Goal: Task Accomplishment & Management: Manage account settings

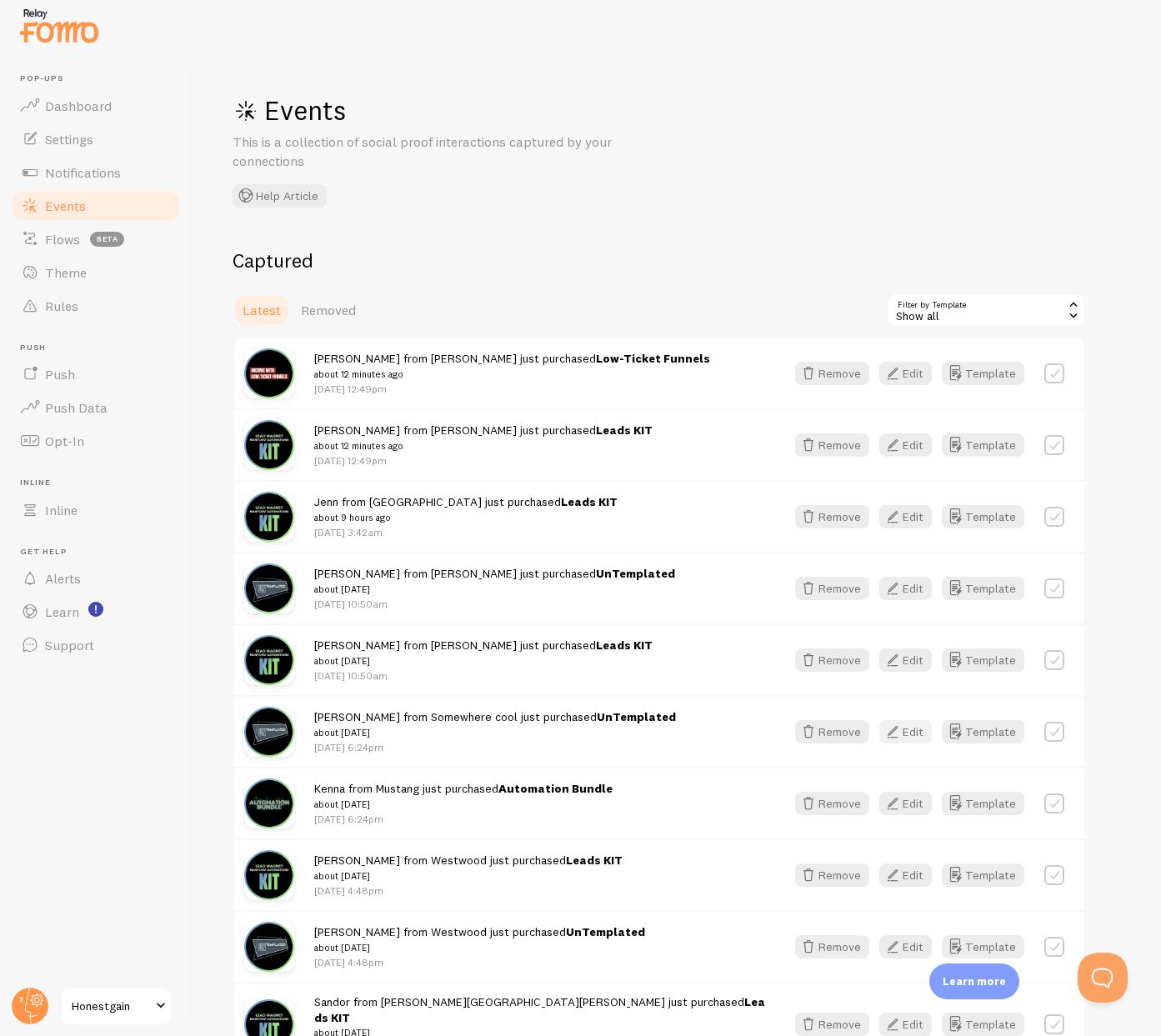
click at [914, 733] on button "Edit" at bounding box center [906, 732] width 53 height 23
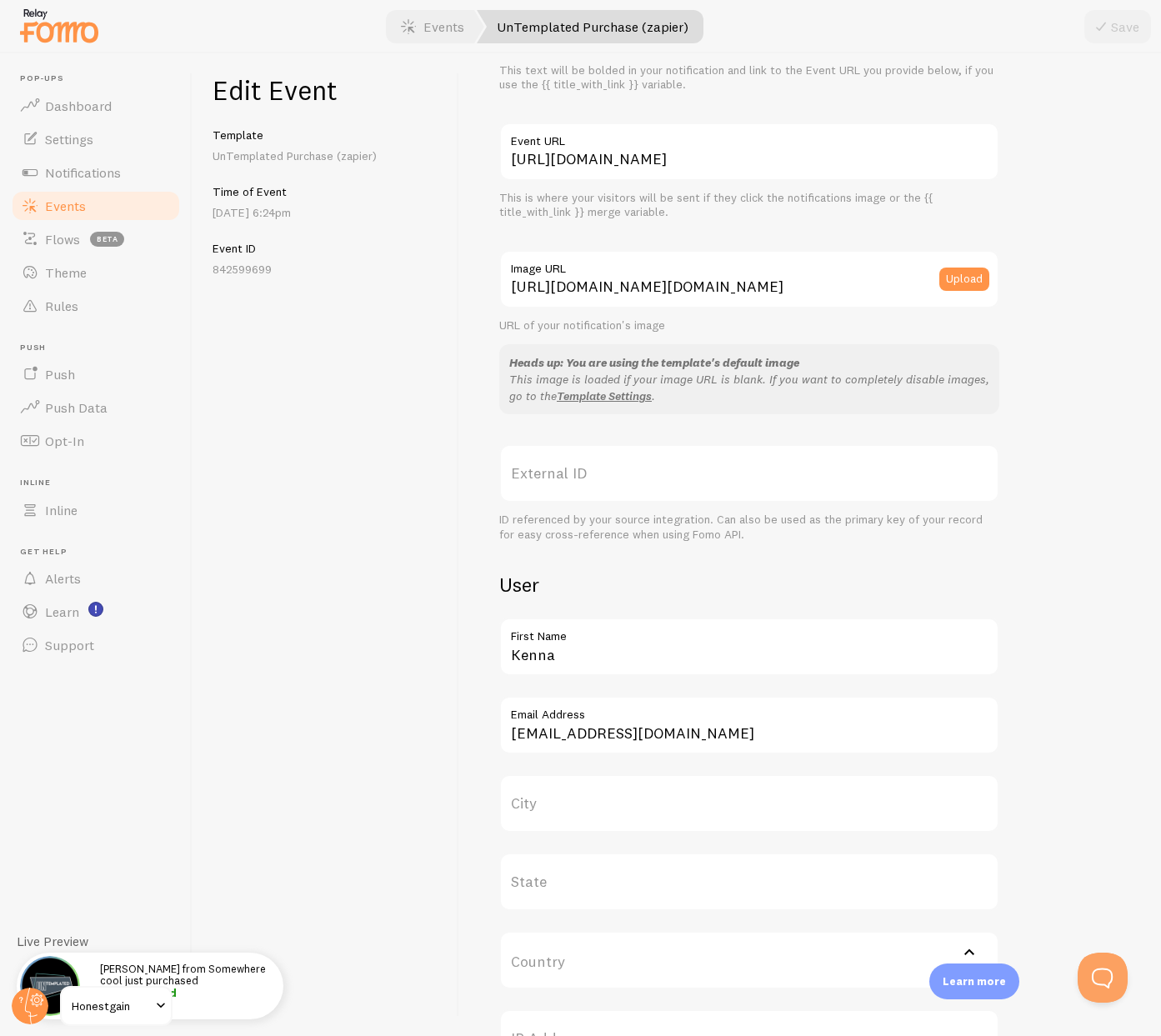
scroll to position [150, 0]
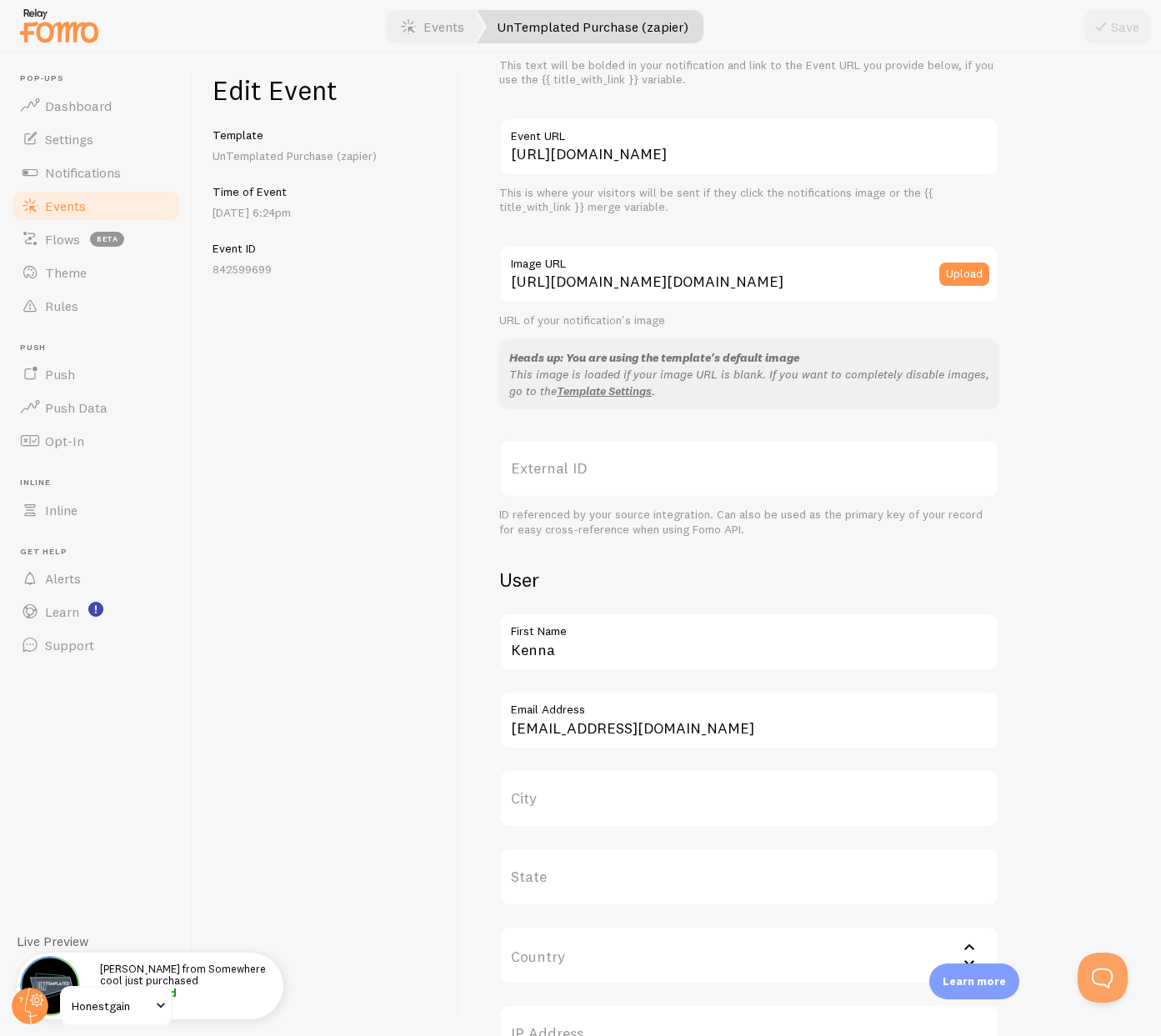
click at [554, 803] on label "City" at bounding box center [749, 798] width 500 height 58
click at [554, 803] on input "City" at bounding box center [749, 798] width 500 height 58
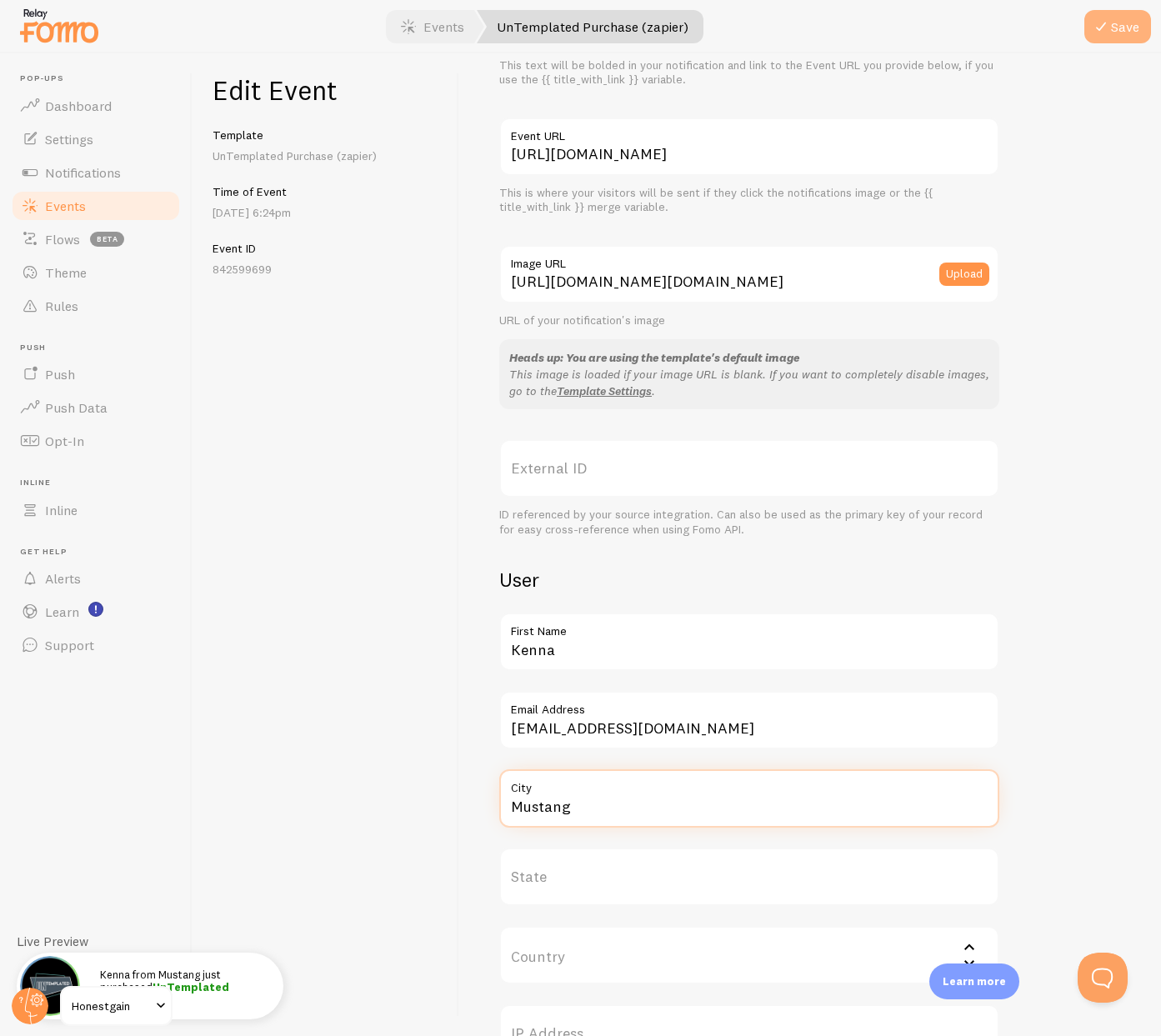
type input "Mustang"
click at [1110, 23] on icon "submit" at bounding box center [1101, 27] width 20 height 20
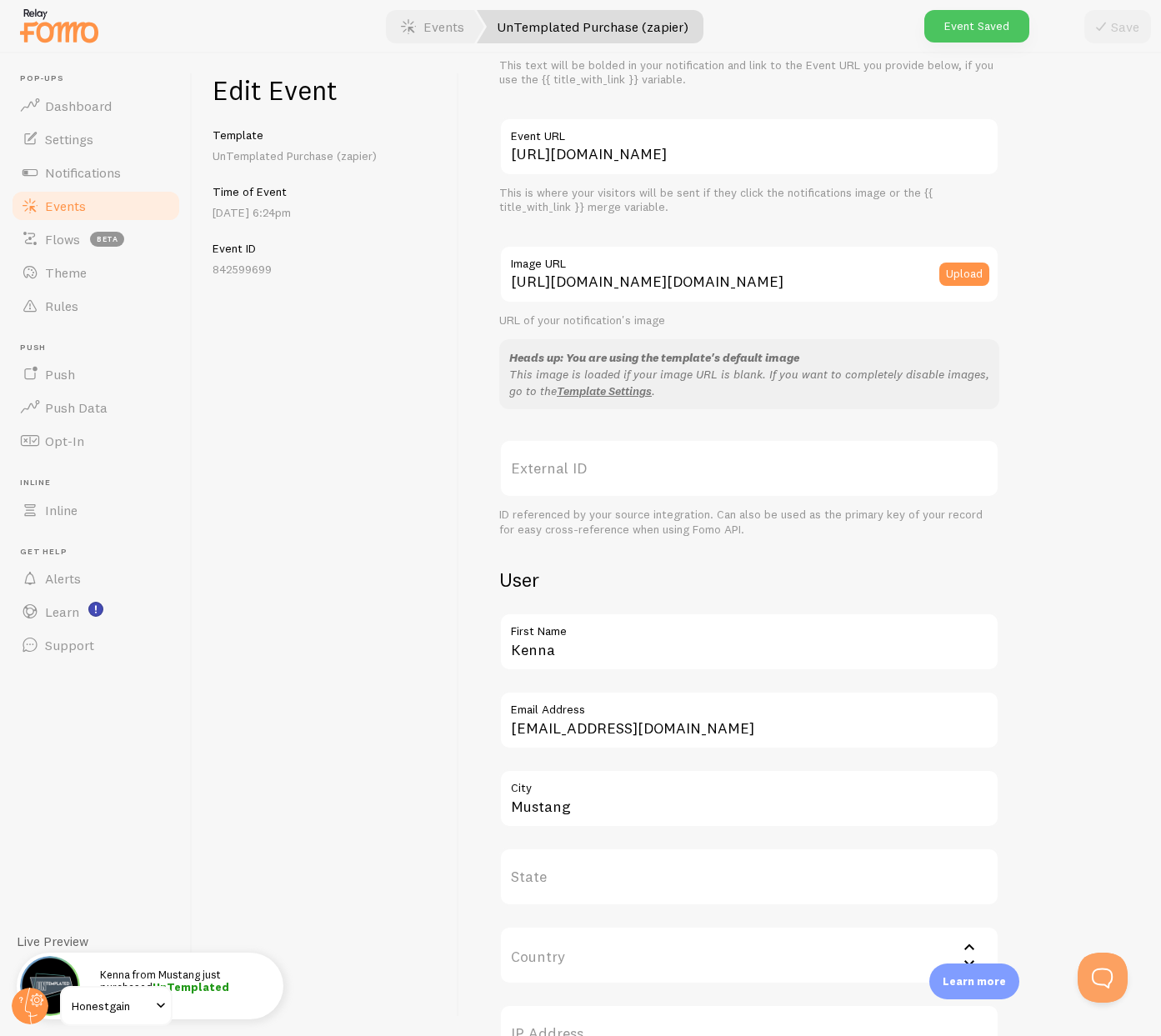
click at [78, 205] on span "Events" at bounding box center [65, 206] width 41 height 17
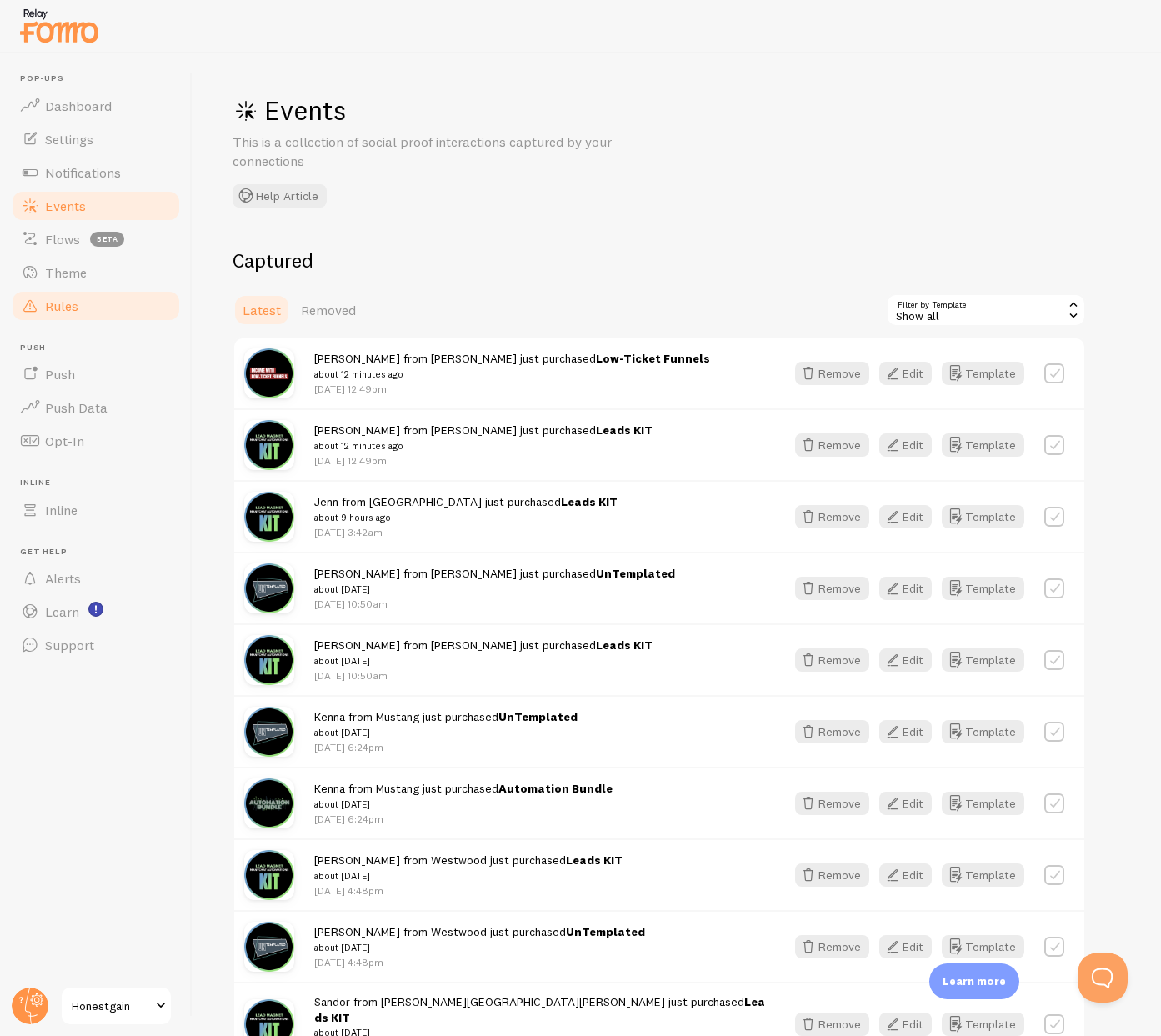
click at [66, 312] on span "Rules" at bounding box center [61, 305] width 33 height 17
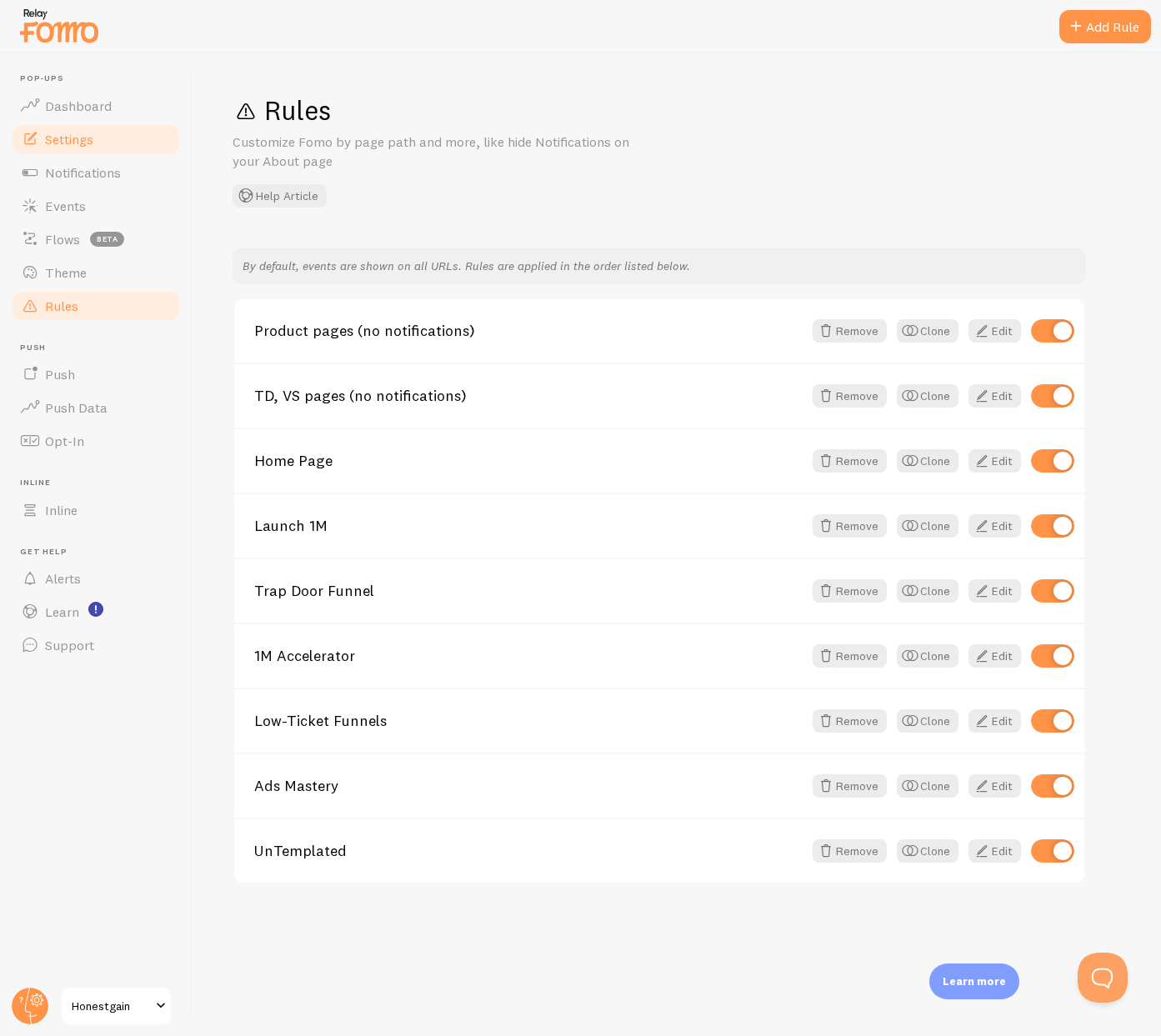
click at [73, 137] on span "Settings" at bounding box center [69, 139] width 48 height 17
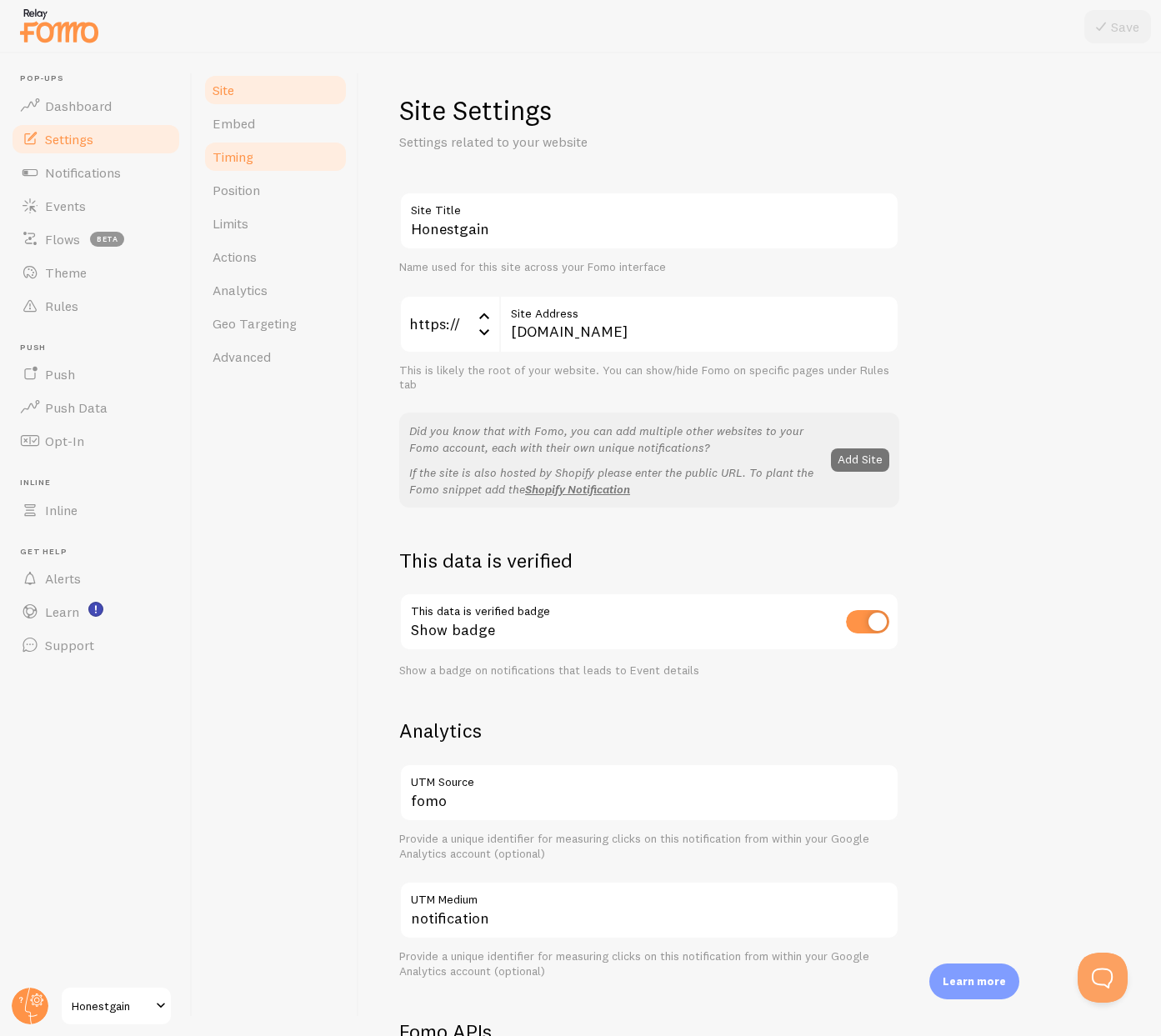
click at [267, 159] on link "Timing" at bounding box center [275, 156] width 146 height 33
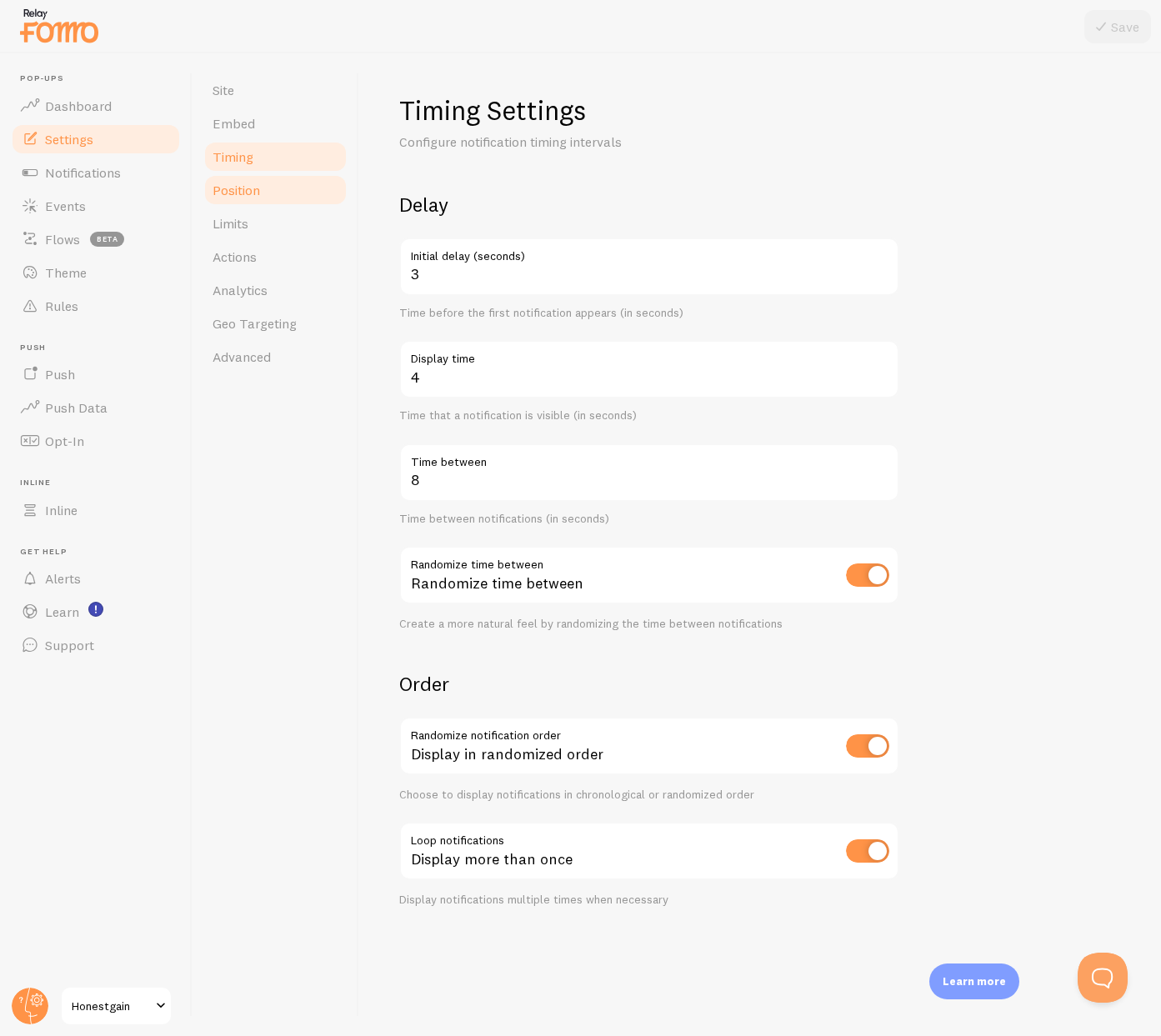
click at [273, 185] on link "Position" at bounding box center [275, 190] width 146 height 33
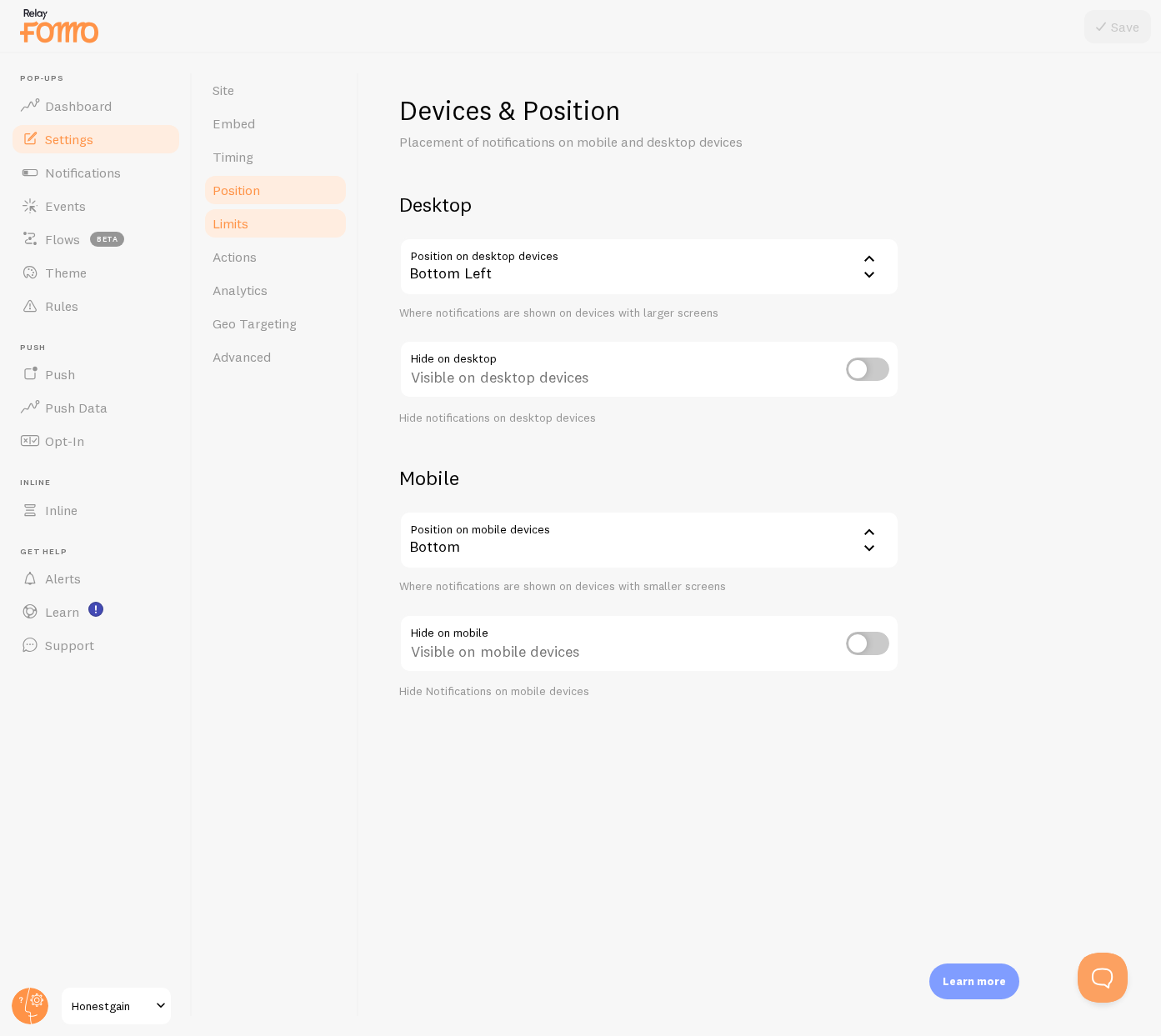
click at [250, 235] on link "Limits" at bounding box center [275, 223] width 146 height 33
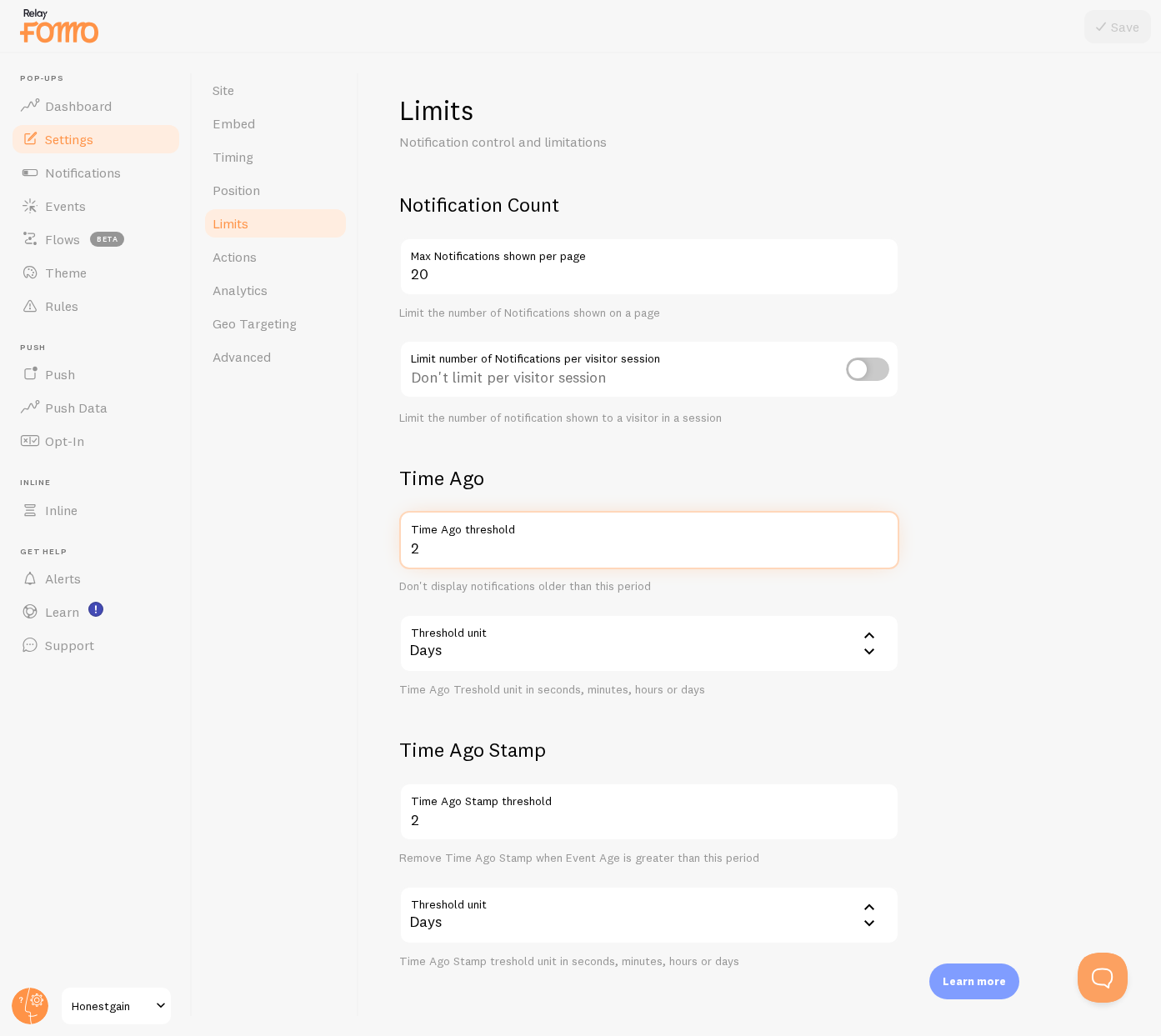
drag, startPoint x: 424, startPoint y: 545, endPoint x: 391, endPoint y: 538, distance: 33.7
click at [391, 538] on div "Limits Notification control and limitations Notification Count 20 Max Notificat…" at bounding box center [760, 544] width 802 height 982
type input "1"
click at [1096, 31] on icon at bounding box center [1101, 27] width 20 height 20
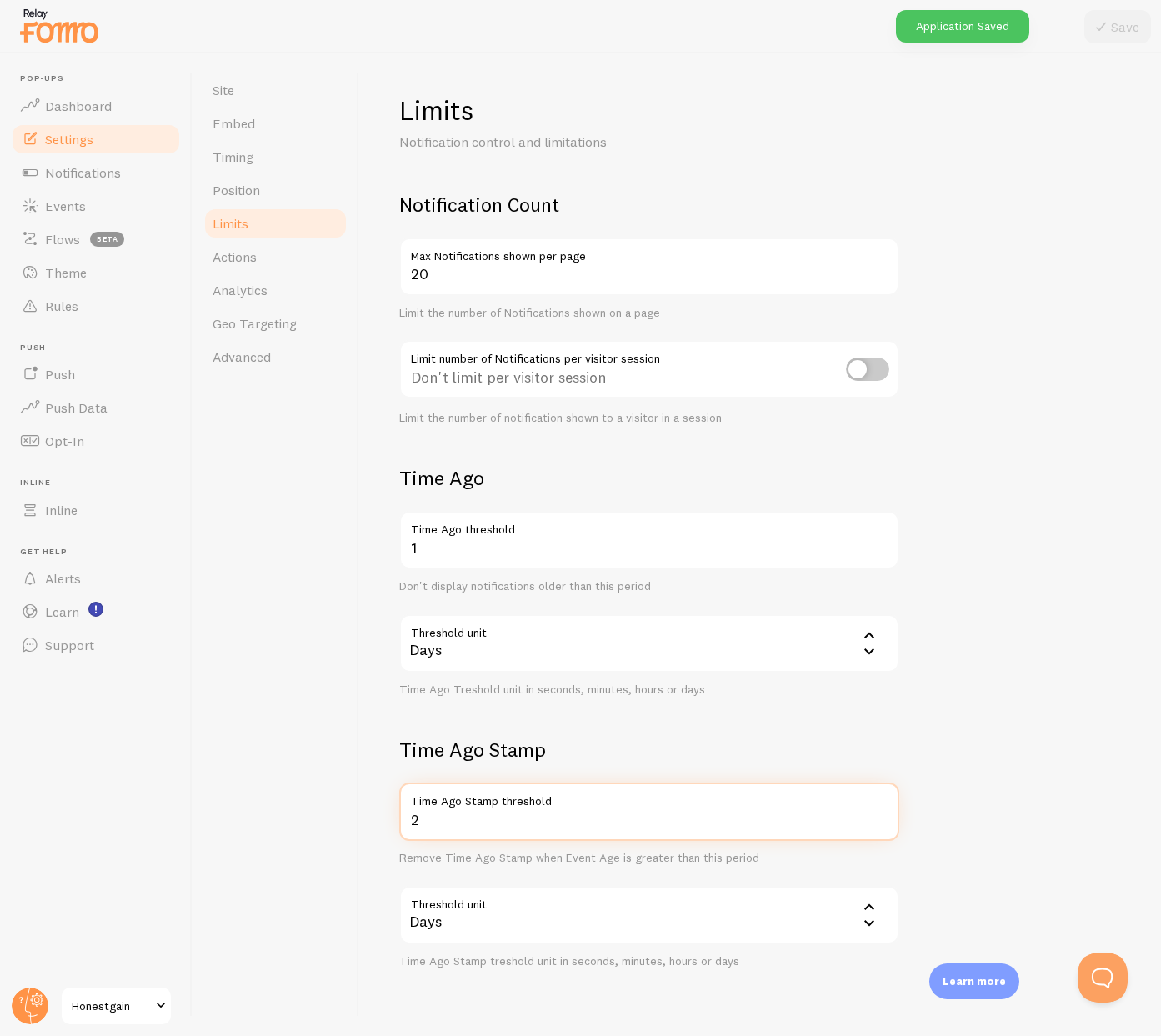
drag, startPoint x: 431, startPoint y: 822, endPoint x: 366, endPoint y: 806, distance: 66.9
click at [366, 806] on div "Limits Notification control and limitations Notification Count 20 Max Notificat…" at bounding box center [760, 544] width 802 height 982
type input "1"
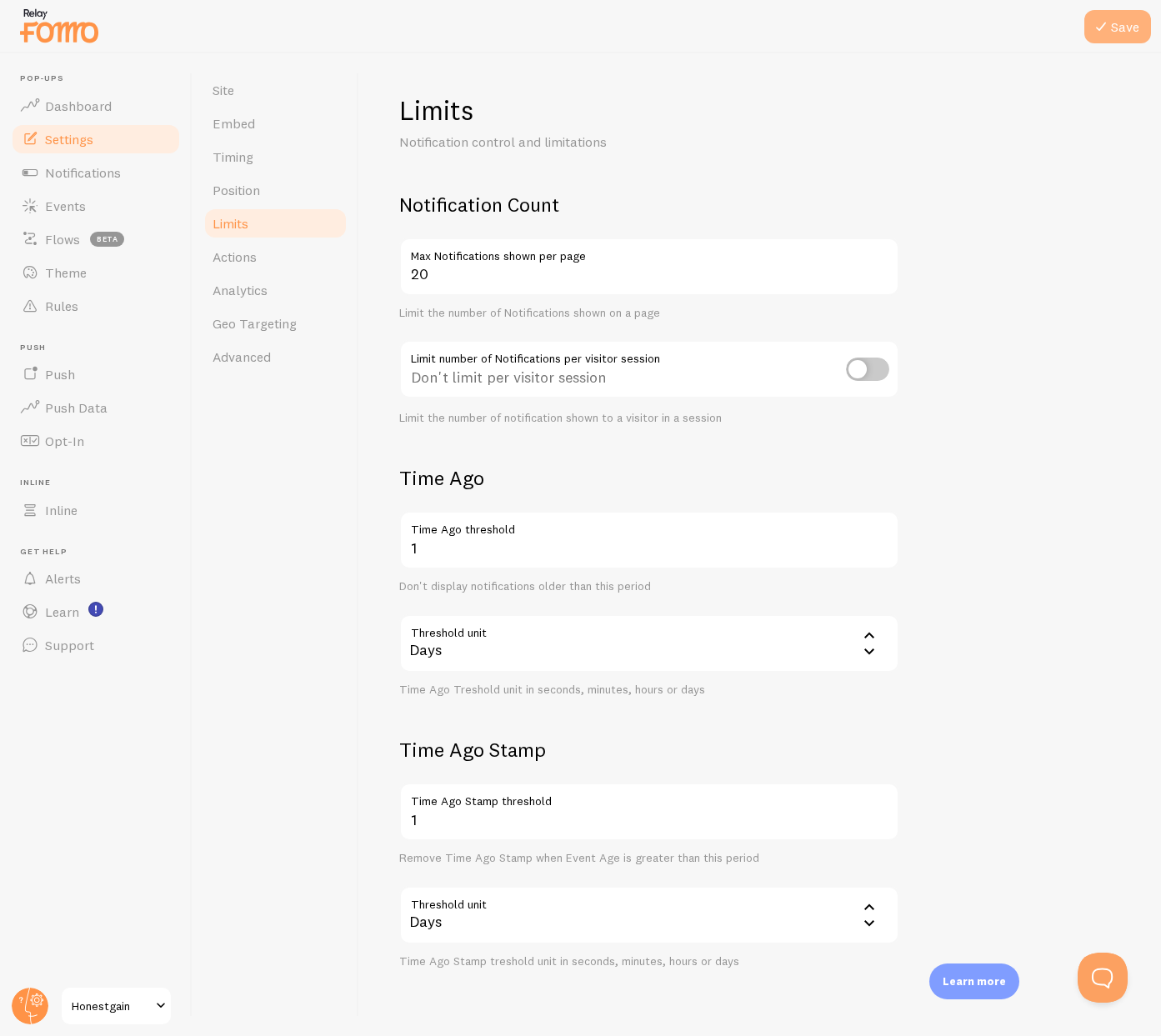
click at [1133, 19] on button "Save" at bounding box center [1118, 26] width 66 height 33
click at [254, 263] on span "Actions" at bounding box center [234, 256] width 44 height 17
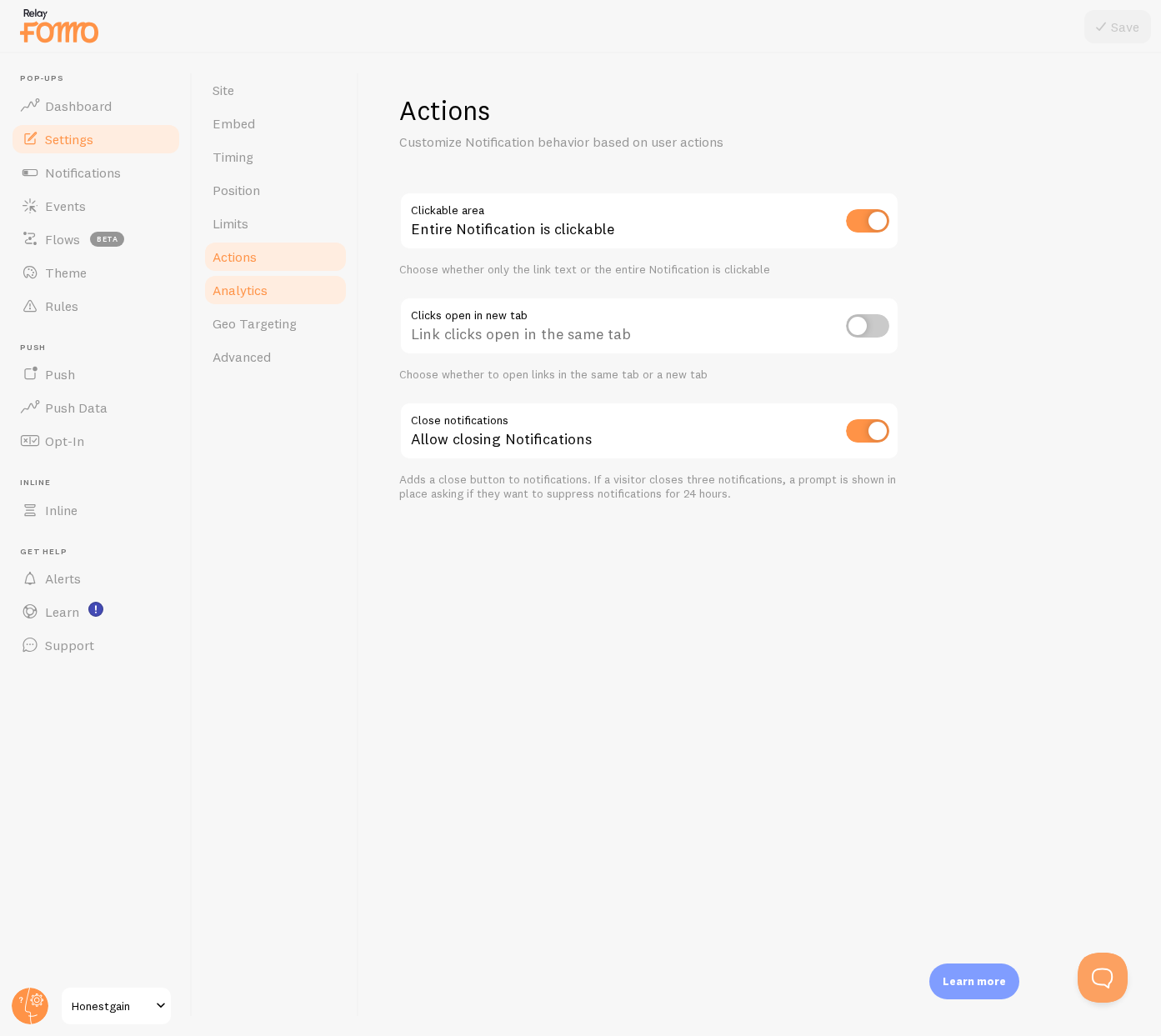
click at [254, 294] on span "Analytics" at bounding box center [239, 290] width 55 height 17
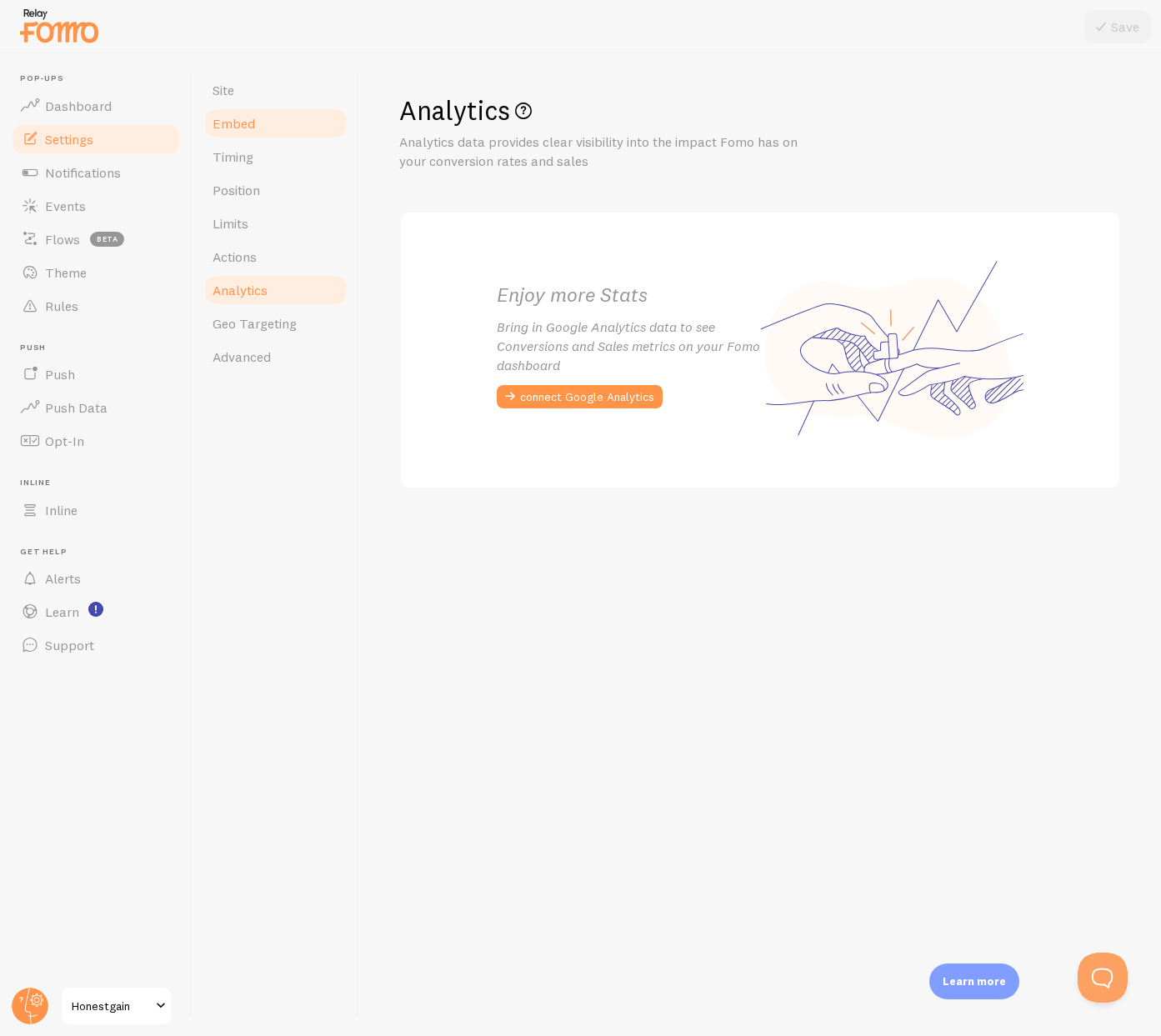
click at [269, 114] on link "Embed" at bounding box center [275, 123] width 146 height 33
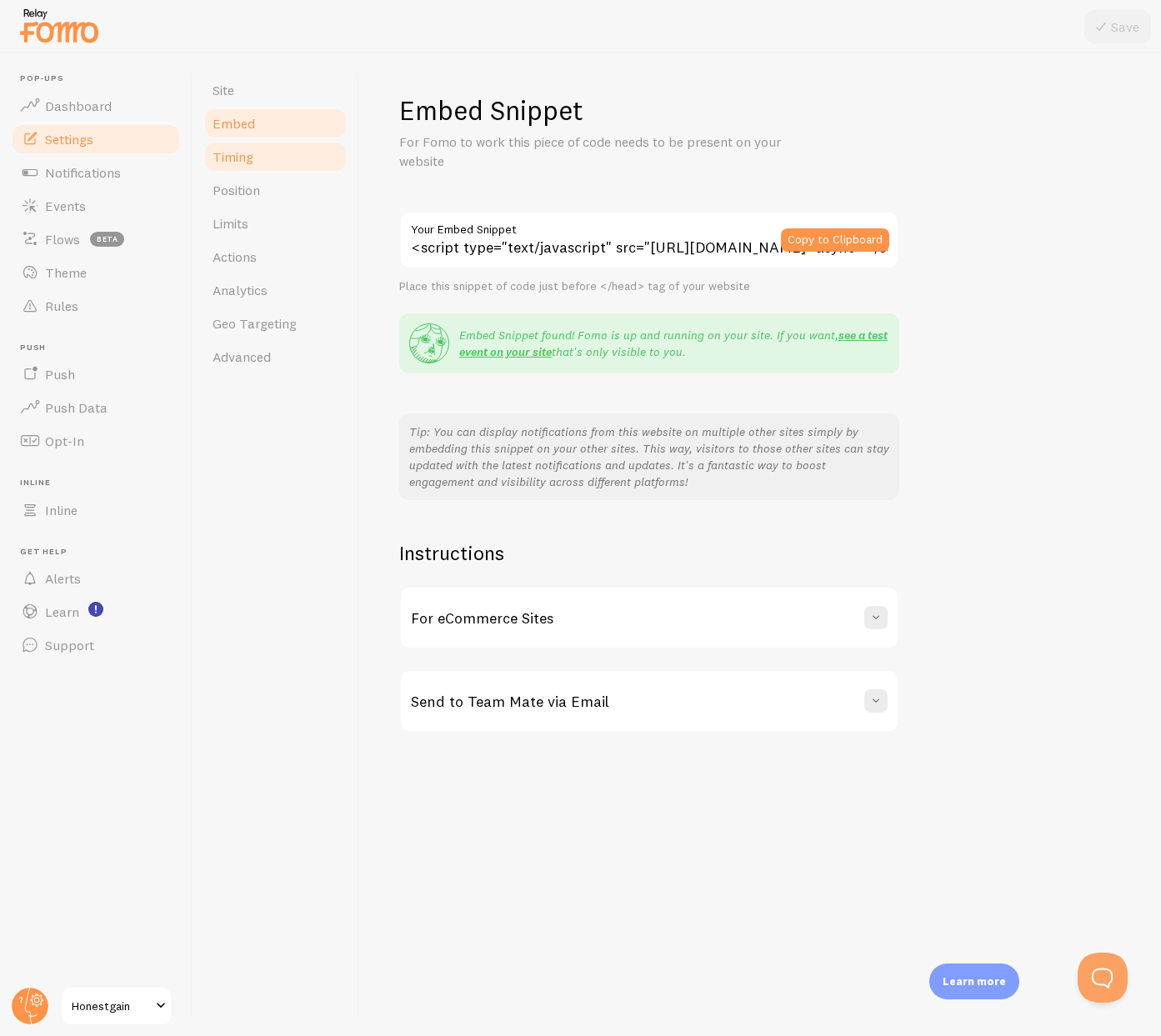
click at [265, 155] on link "Timing" at bounding box center [275, 156] width 146 height 33
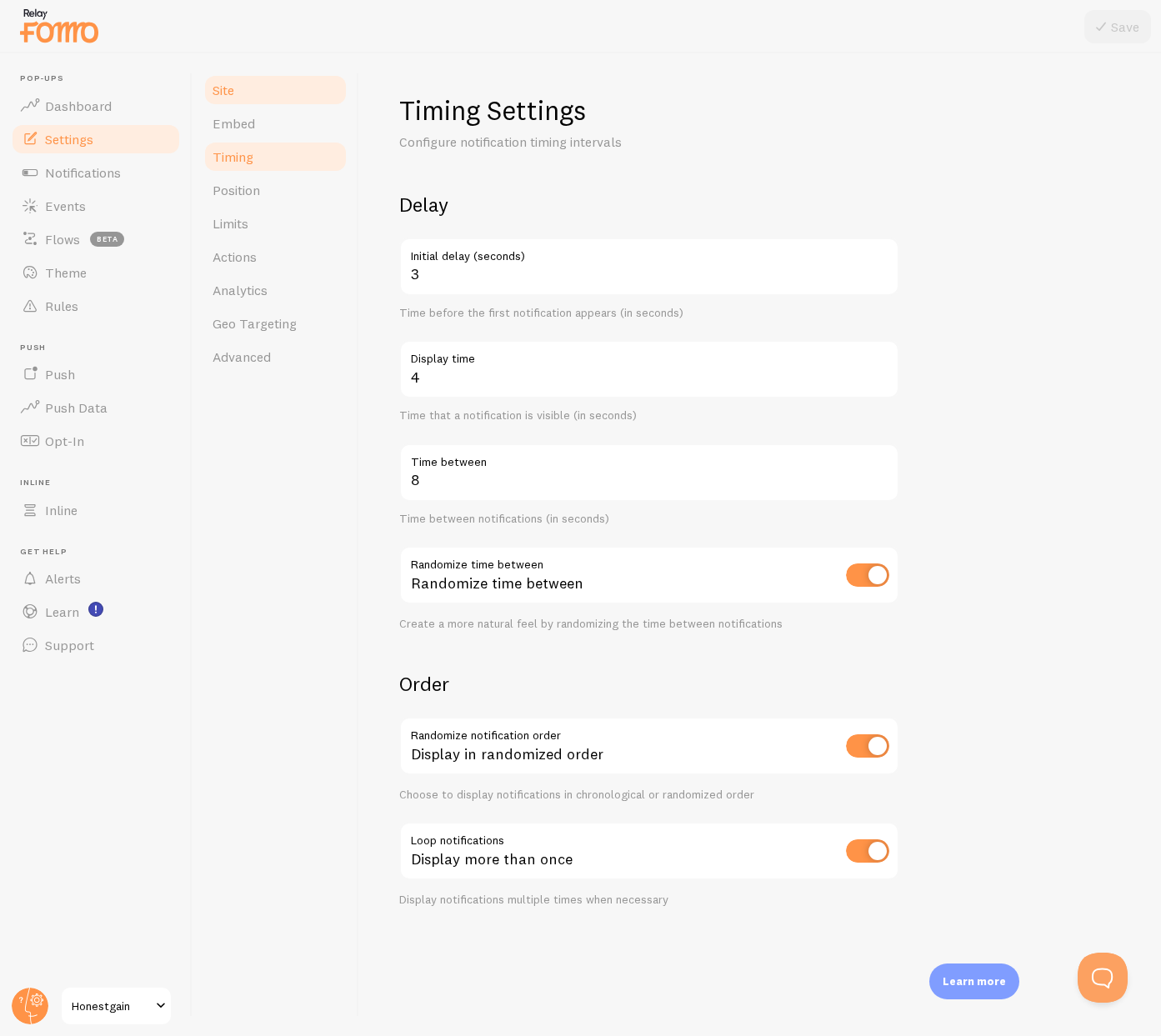
click at [254, 75] on link "Site" at bounding box center [275, 90] width 146 height 33
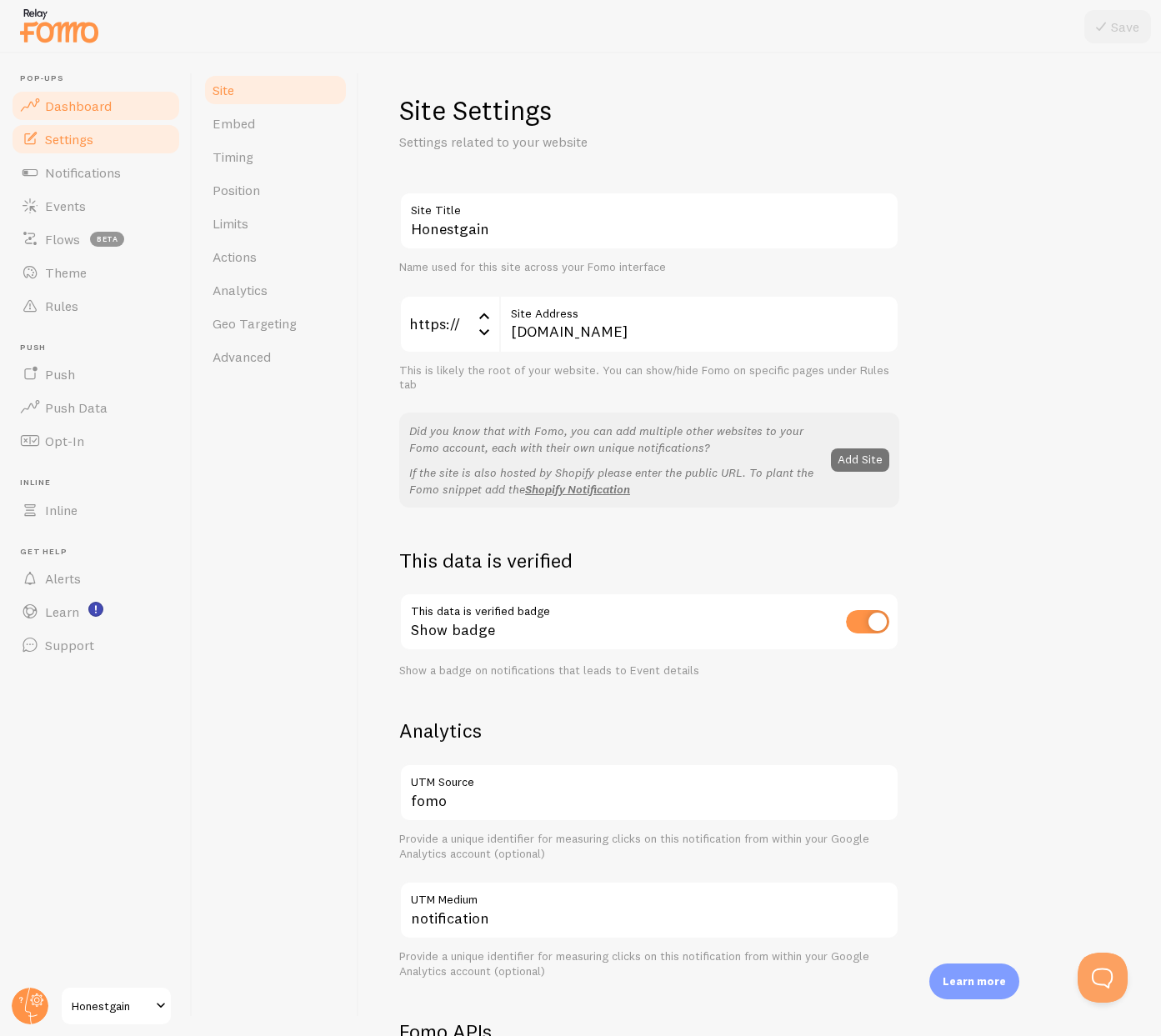
click at [90, 94] on link "Dashboard" at bounding box center [96, 106] width 172 height 33
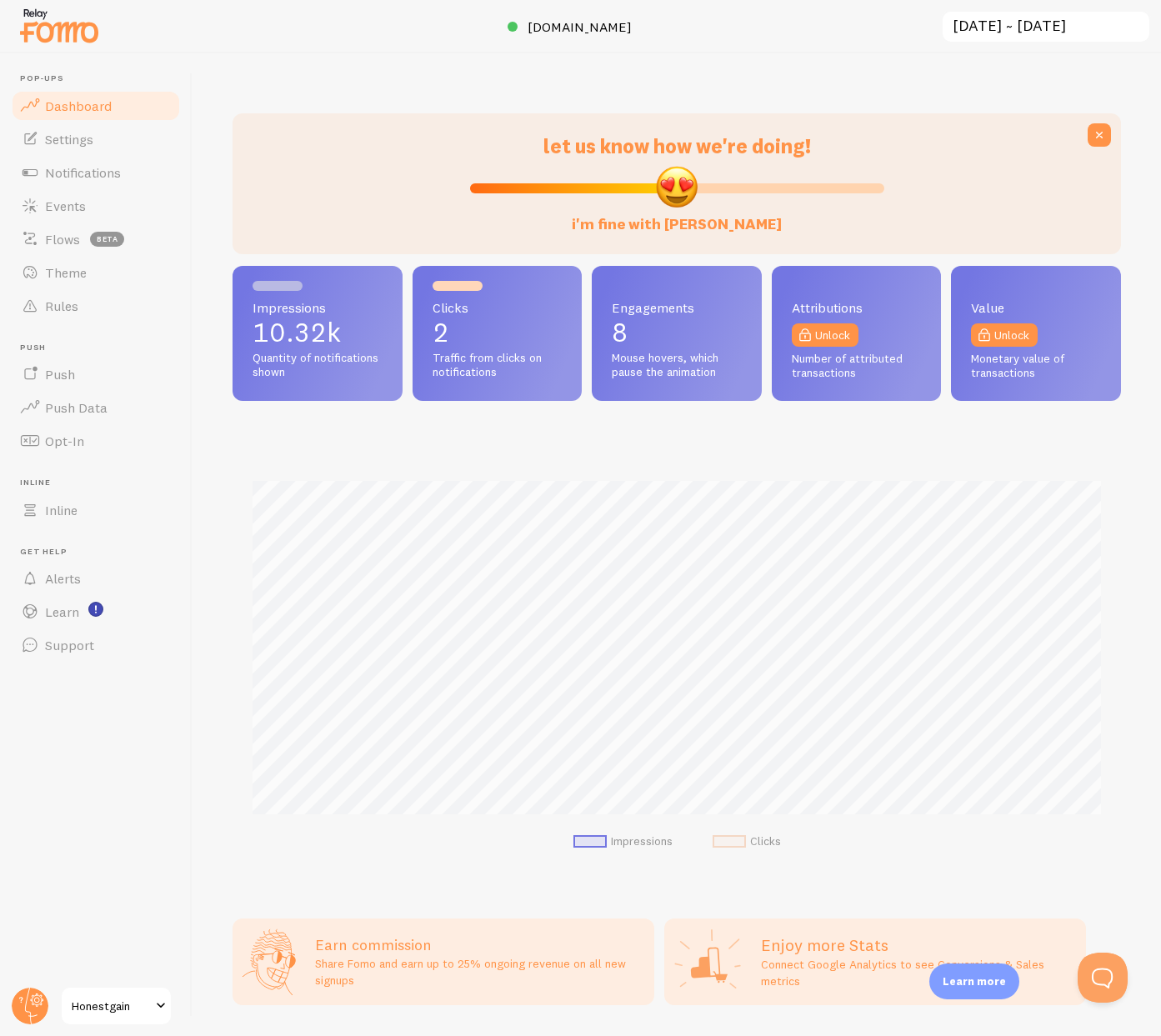
scroll to position [438, 889]
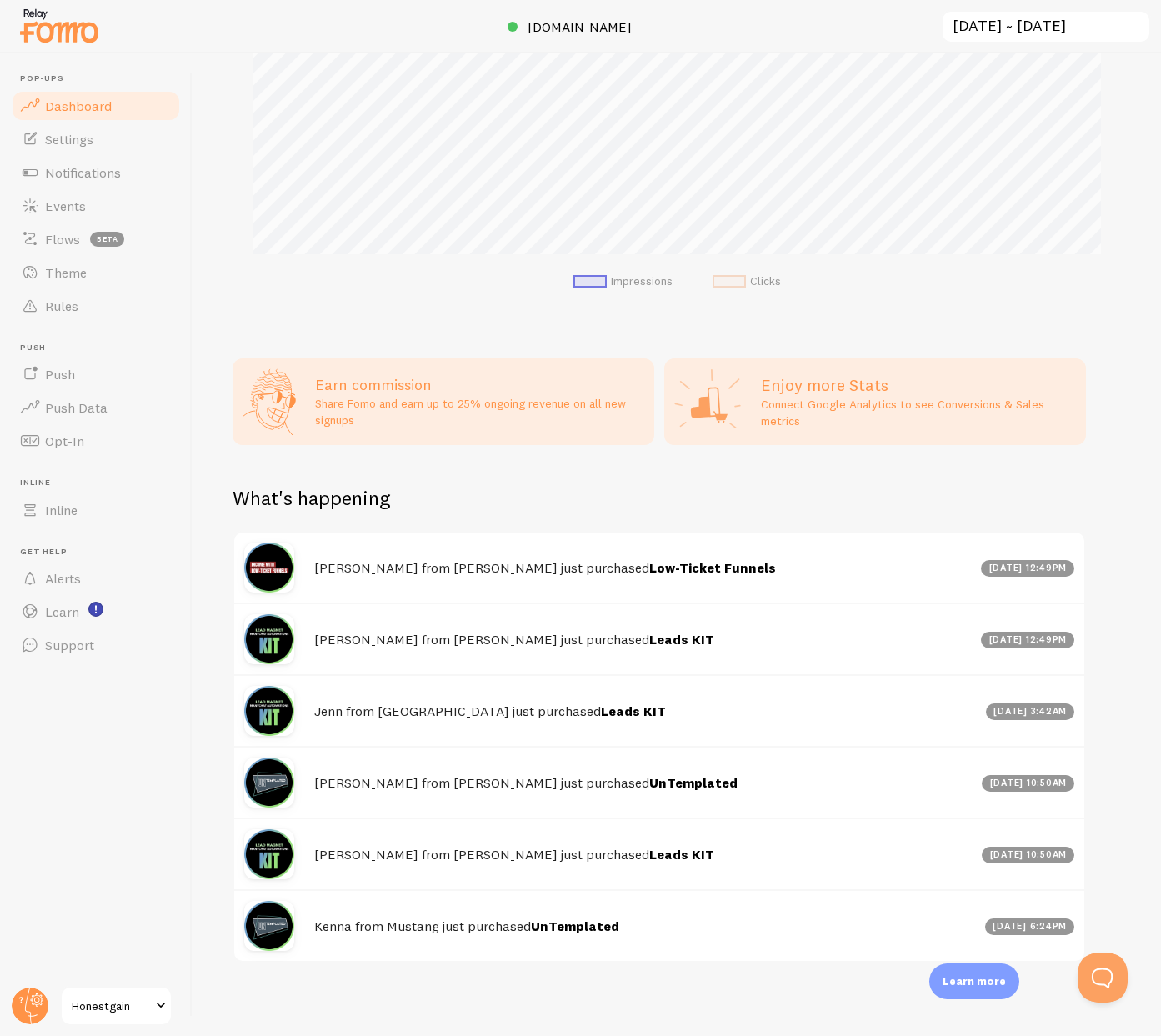
scroll to position [567, 0]
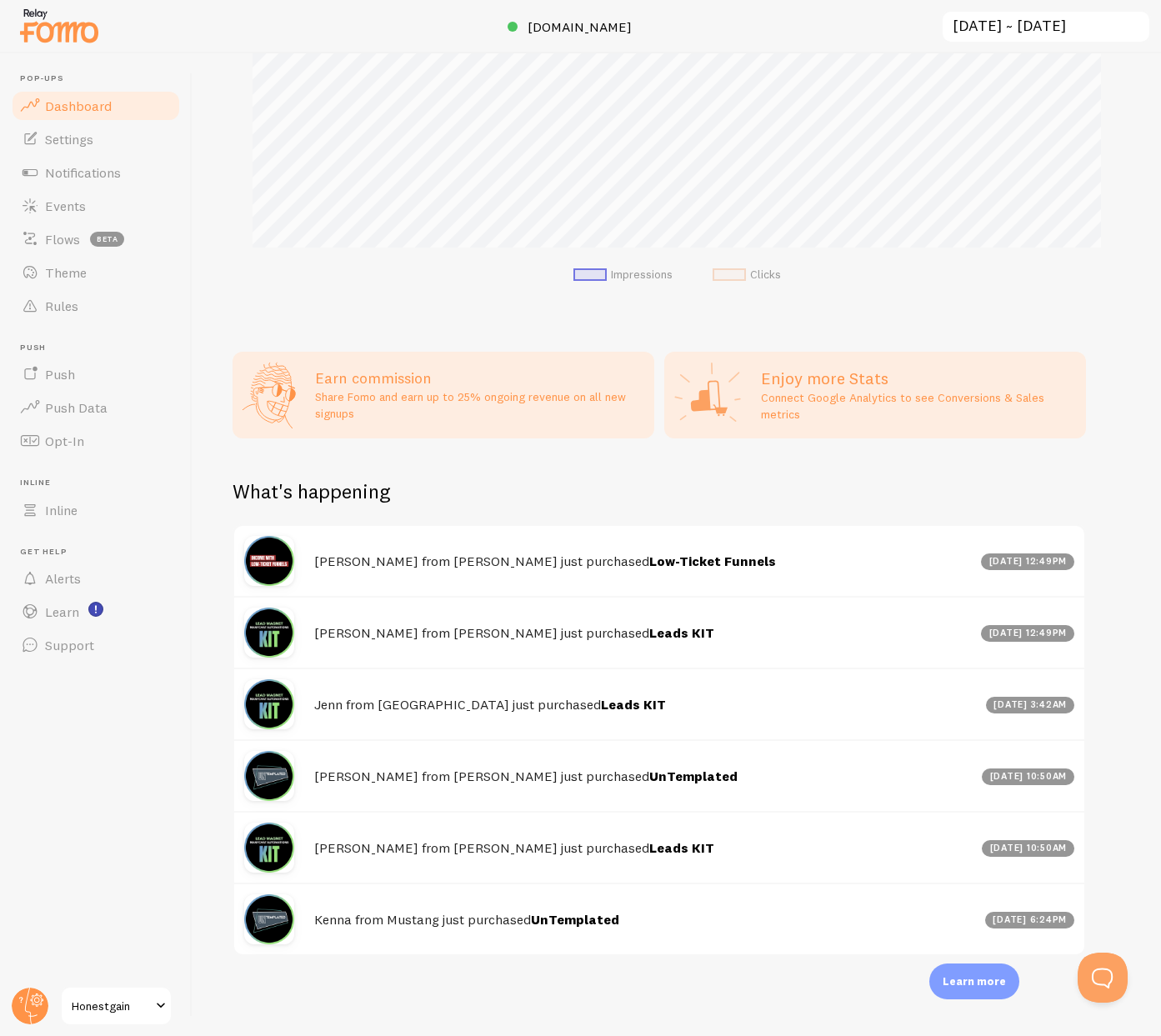
click at [485, 413] on p "Share Fomo and earn up to 25% ongoing revenue on all new signups" at bounding box center [480, 405] width 330 height 33
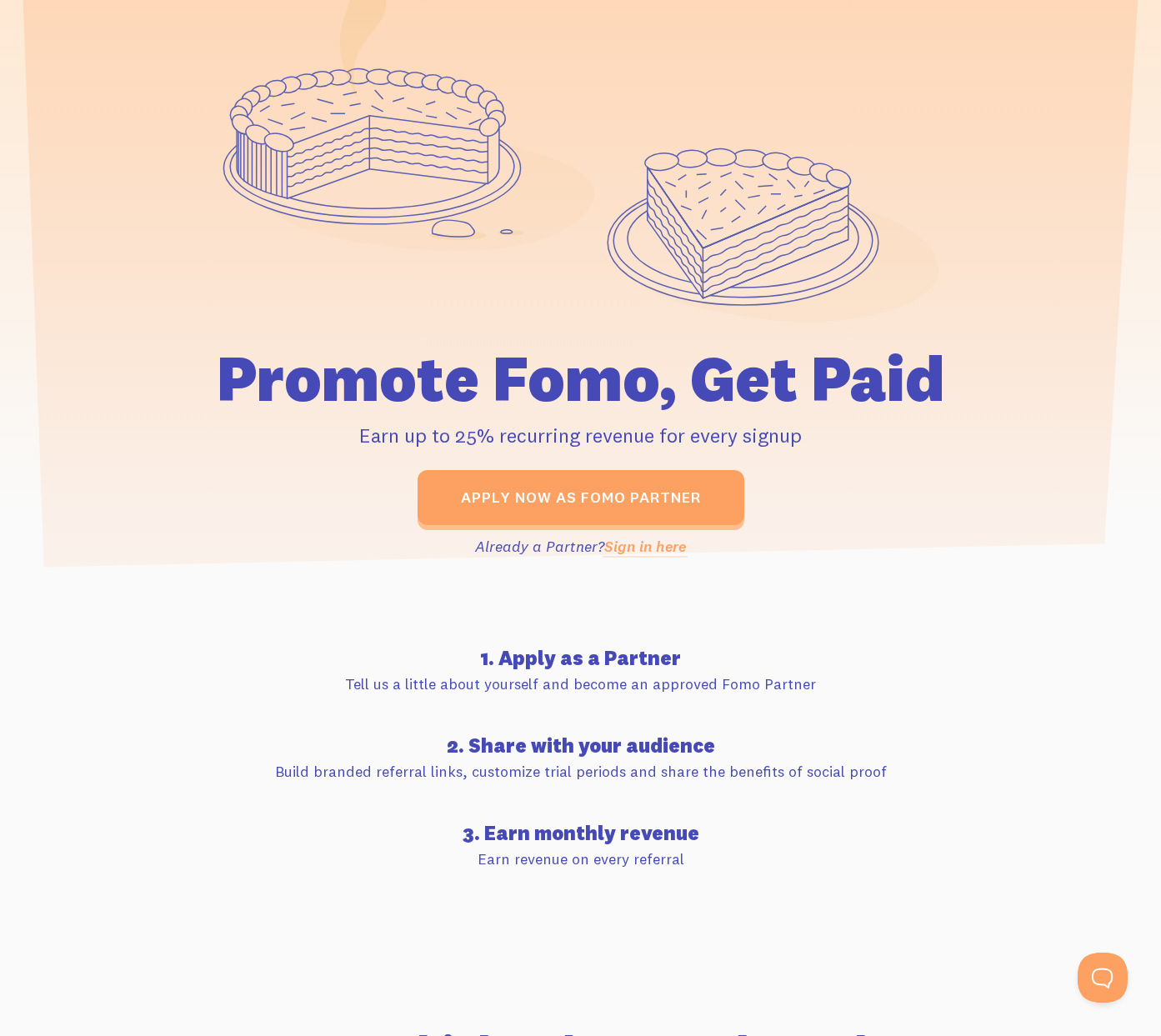
scroll to position [156, 0]
